Goal: Entertainment & Leisure: Consume media (video, audio)

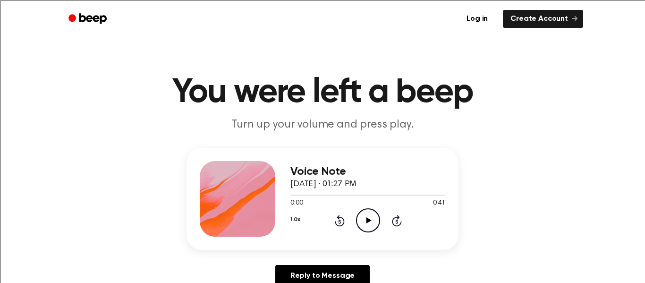
click at [369, 223] on icon "Play Audio" at bounding box center [368, 220] width 24 height 24
click at [368, 230] on icon "Play Audio" at bounding box center [368, 220] width 24 height 24
click at [370, 225] on icon "Play Audio" at bounding box center [368, 220] width 24 height 24
click at [367, 222] on icon at bounding box center [368, 220] width 5 height 6
click at [365, 221] on icon "Play Audio" at bounding box center [368, 220] width 24 height 24
